Goal: Task Accomplishment & Management: Use online tool/utility

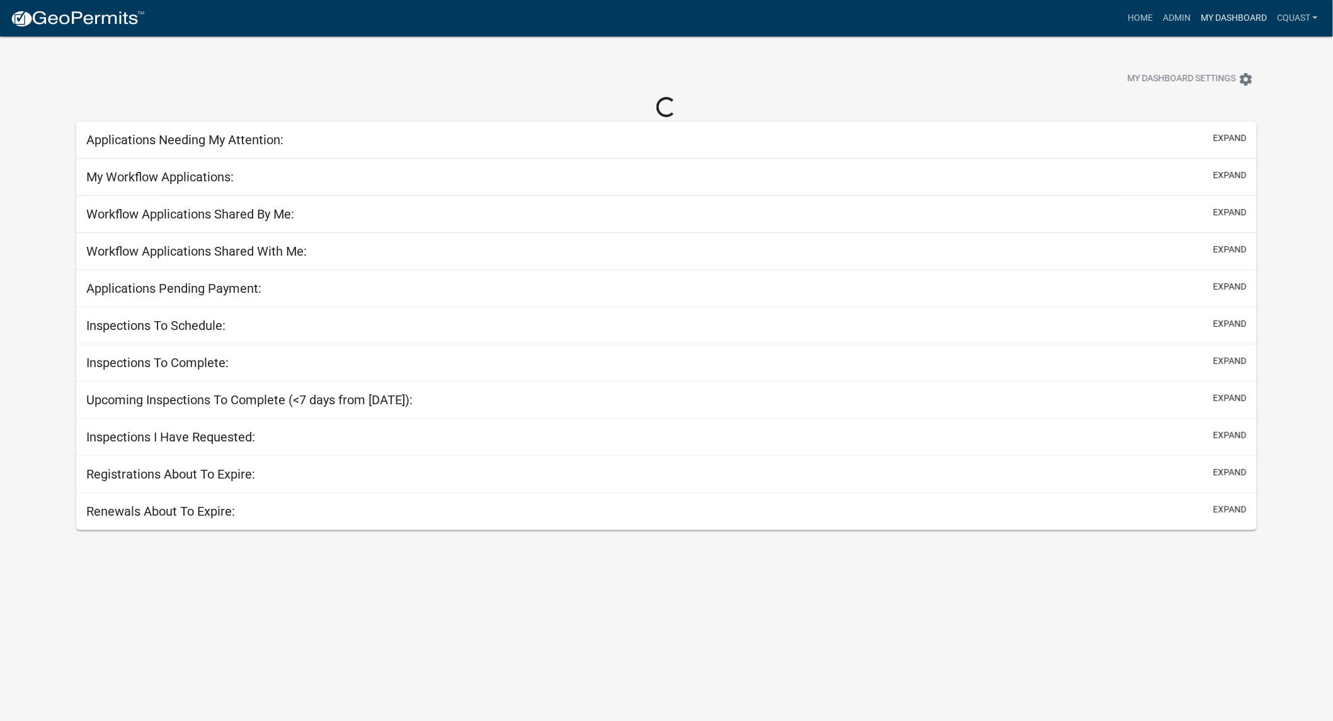
click at [1244, 15] on link "My Dashboard" at bounding box center [1234, 18] width 76 height 24
select select "1: 25"
click at [1224, 21] on link "My Dashboard" at bounding box center [1234, 18] width 76 height 24
select select "1: 25"
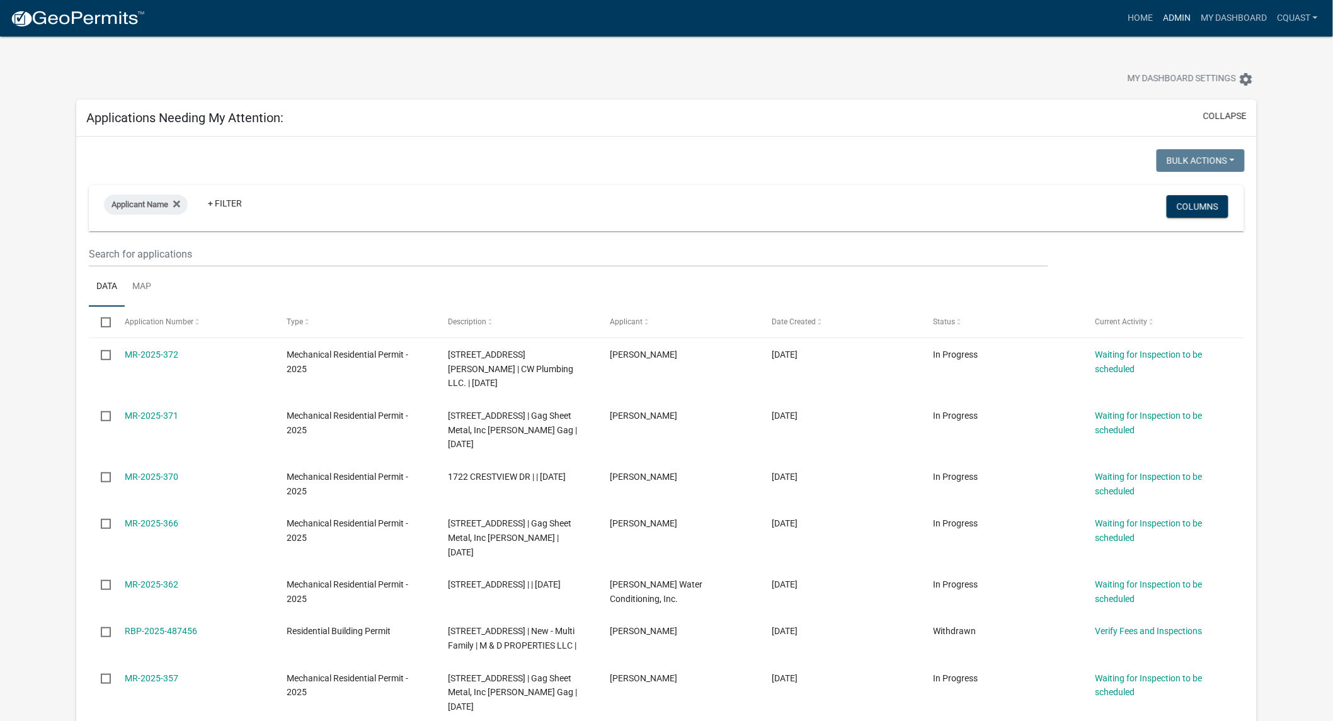
click at [1187, 18] on link "Admin" at bounding box center [1177, 18] width 38 height 24
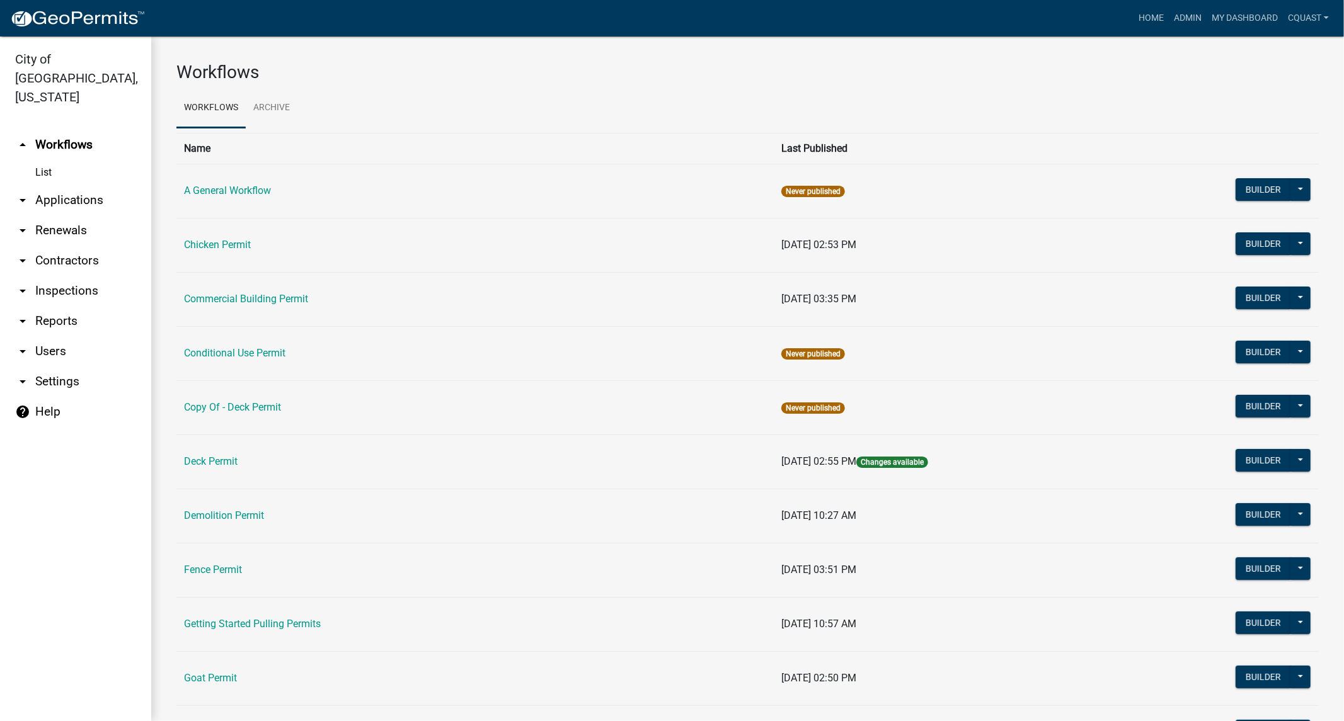
click at [35, 315] on link "arrow_drop_down Reports" at bounding box center [75, 321] width 151 height 30
select select "0: null"
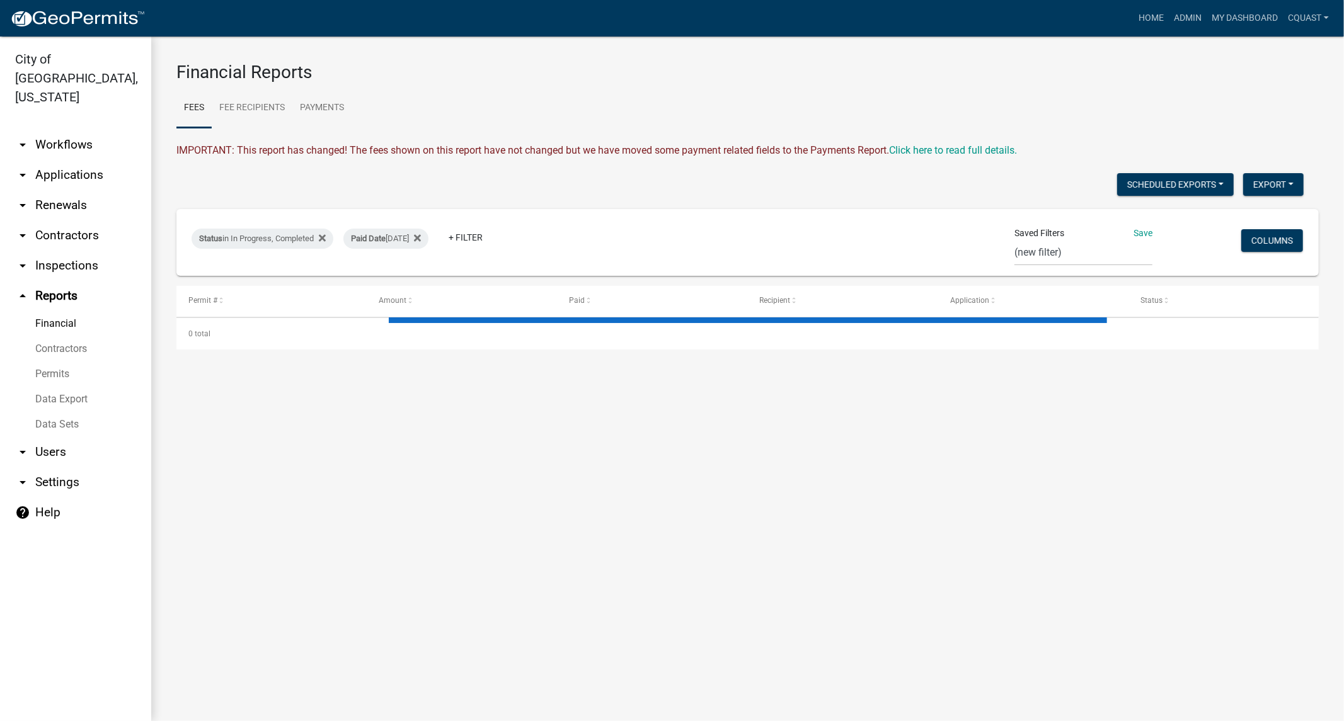
click at [48, 311] on link "Financial" at bounding box center [75, 323] width 151 height 25
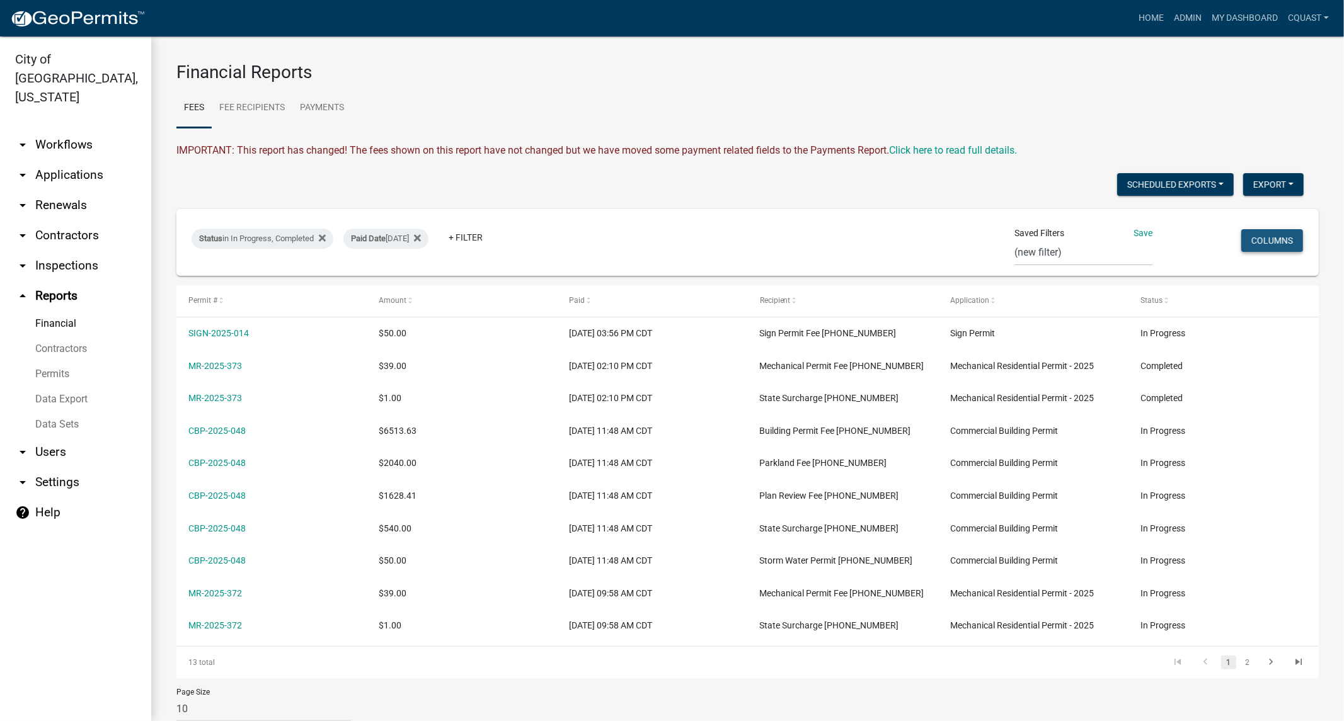
click at [1273, 244] on button "Columns" at bounding box center [1272, 240] width 62 height 23
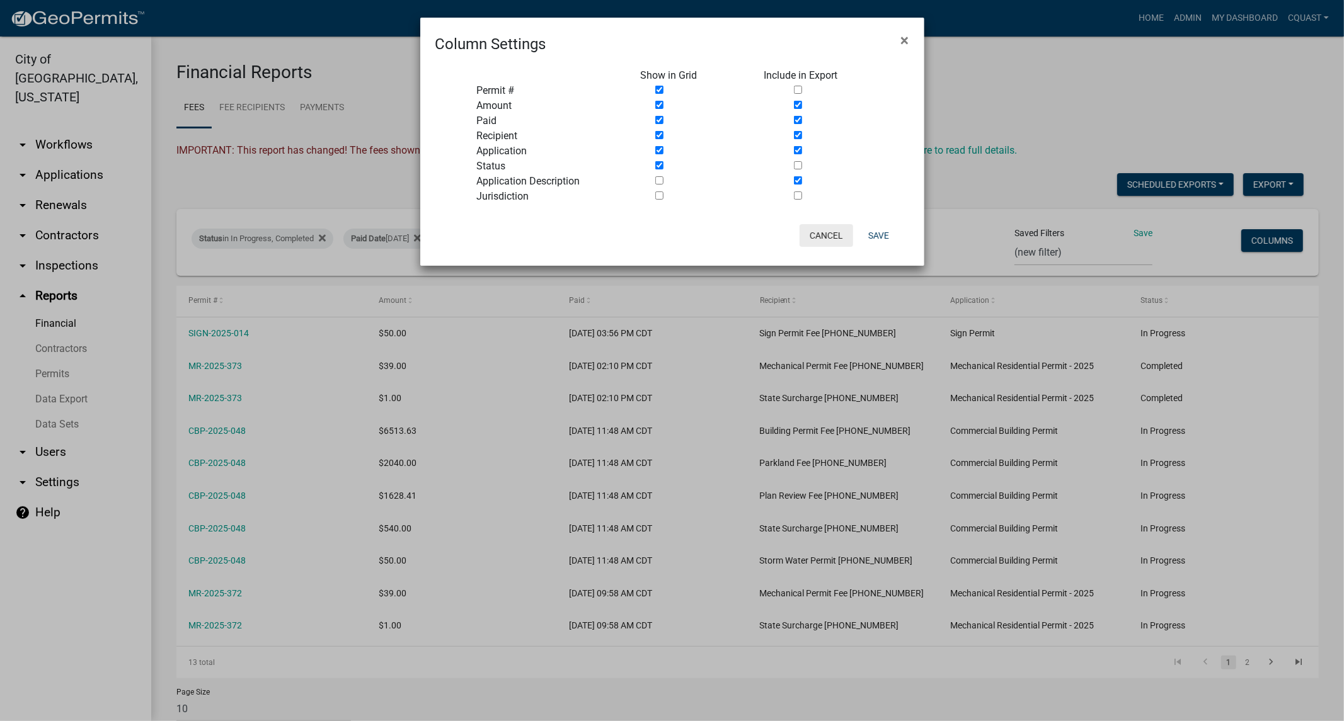
click at [824, 231] on button "Cancel" at bounding box center [827, 235] width 54 height 23
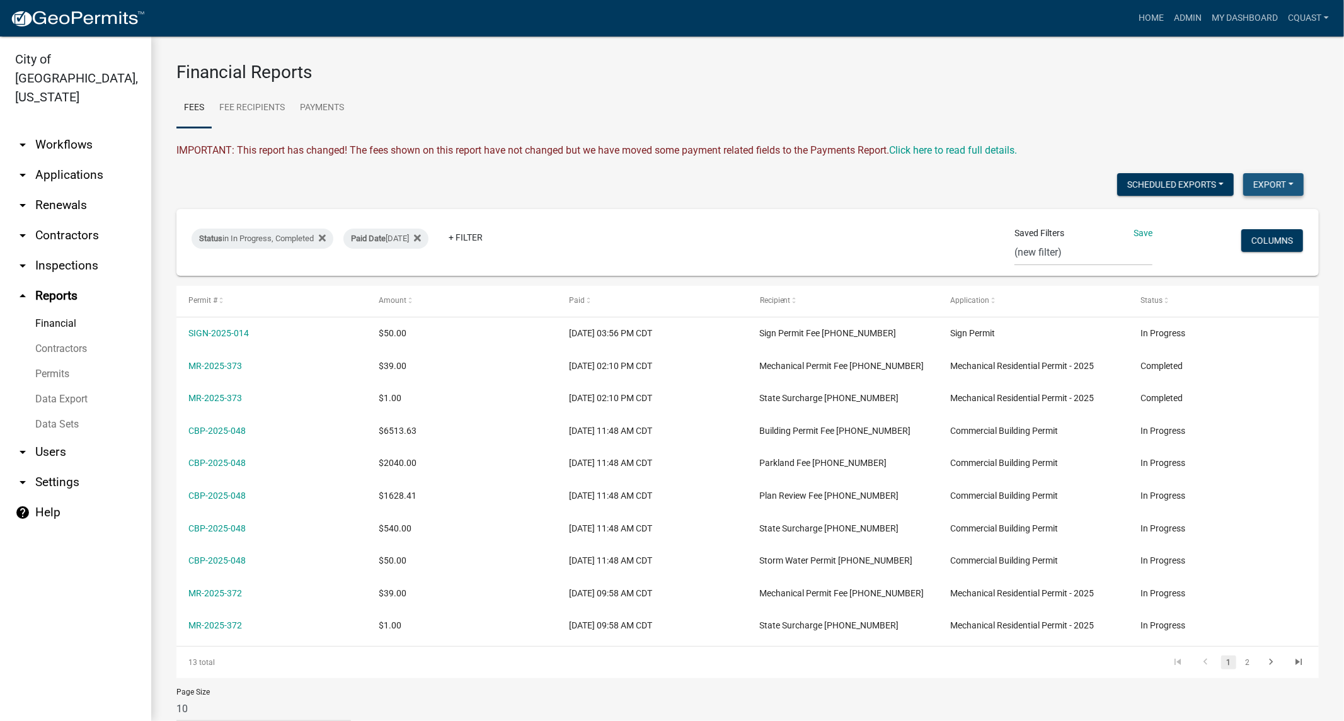
click at [1280, 184] on button "Export" at bounding box center [1273, 184] width 60 height 23
click at [1238, 219] on button "Excel Format (.xlsx)" at bounding box center [1245, 217] width 118 height 30
